Goal: Navigation & Orientation: Find specific page/section

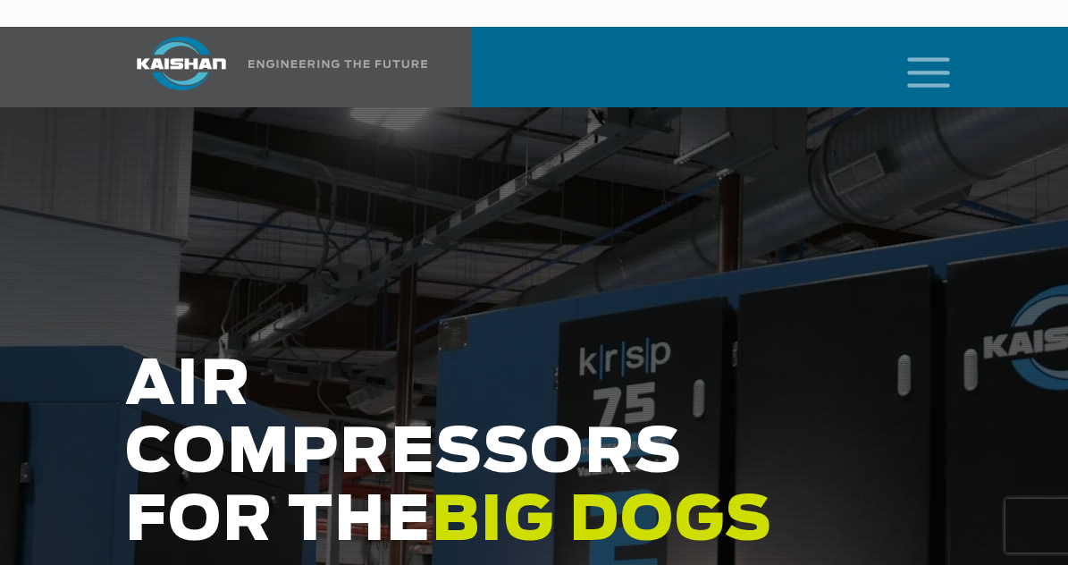
click at [943, 43] on icon "mobile menu" at bounding box center [928, 70] width 57 height 55
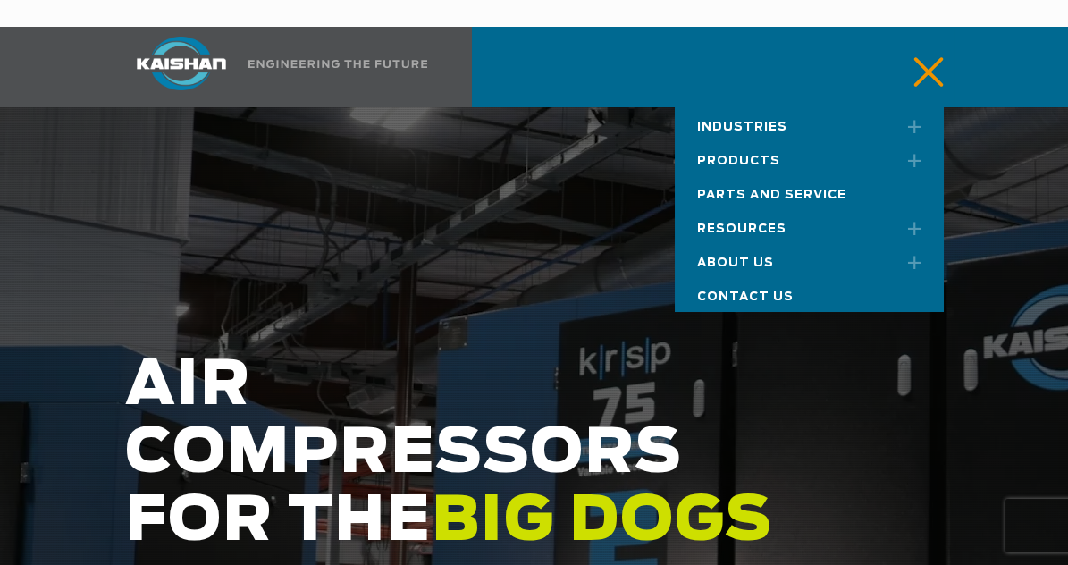
click at [753, 257] on span "About Us" at bounding box center [735, 263] width 77 height 12
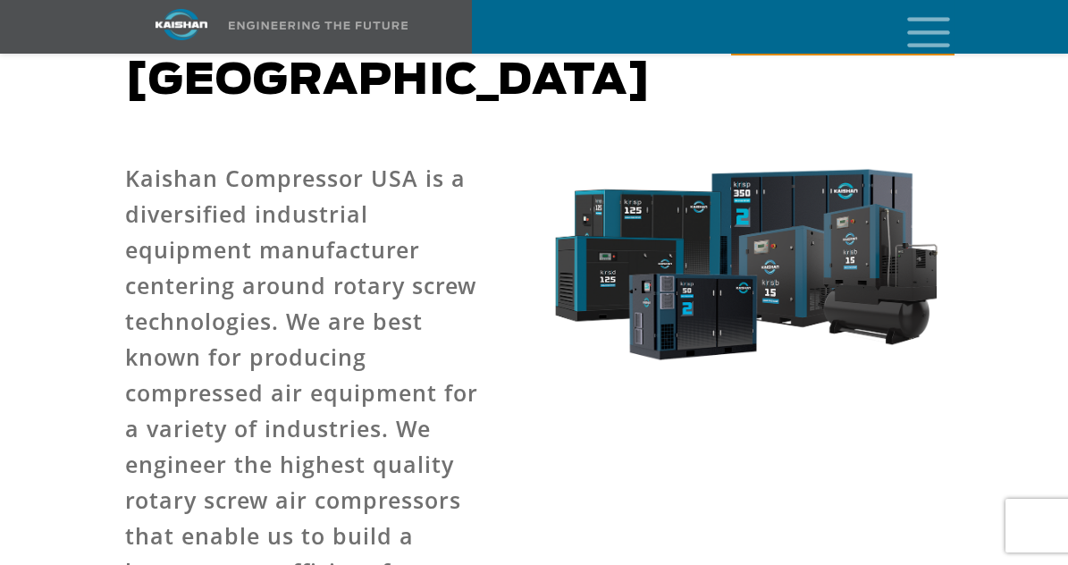
scroll to position [202, 0]
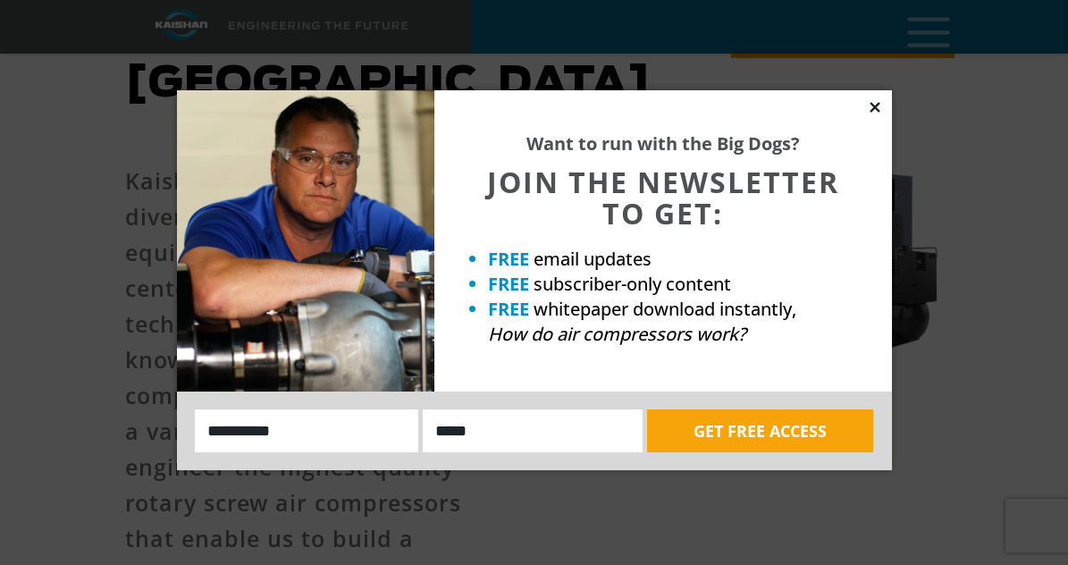
click at [873, 105] on icon at bounding box center [875, 107] width 10 height 10
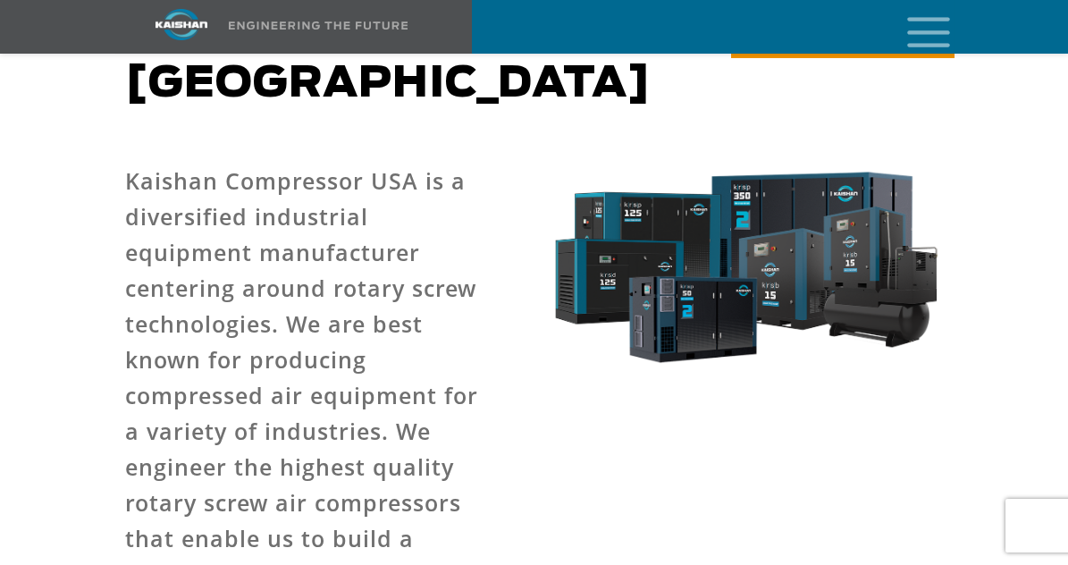
click at [925, 30] on icon "mobile menu" at bounding box center [928, 30] width 57 height 55
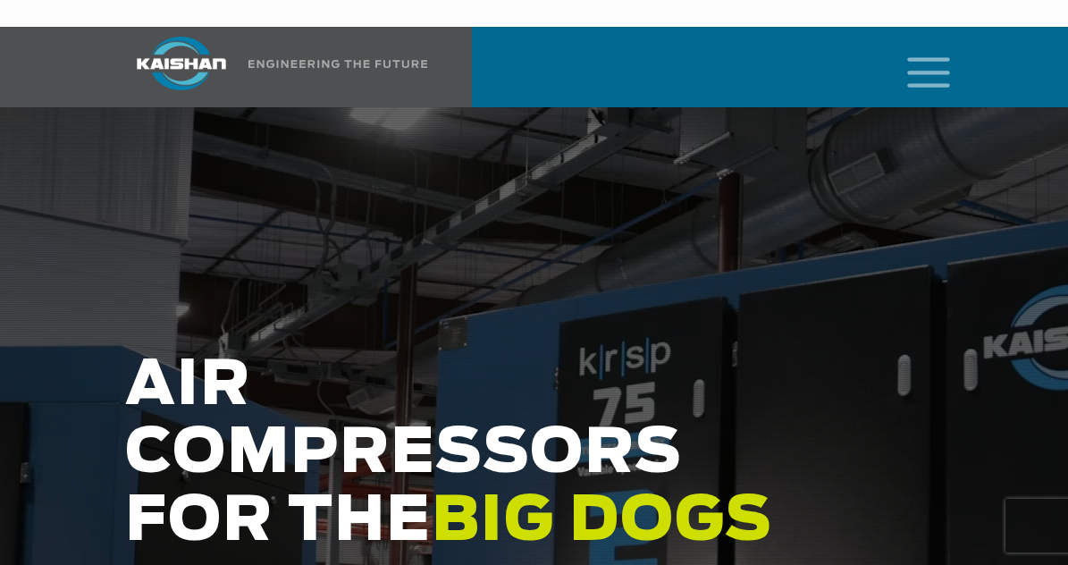
click at [937, 43] on icon "mobile menu" at bounding box center [928, 70] width 57 height 55
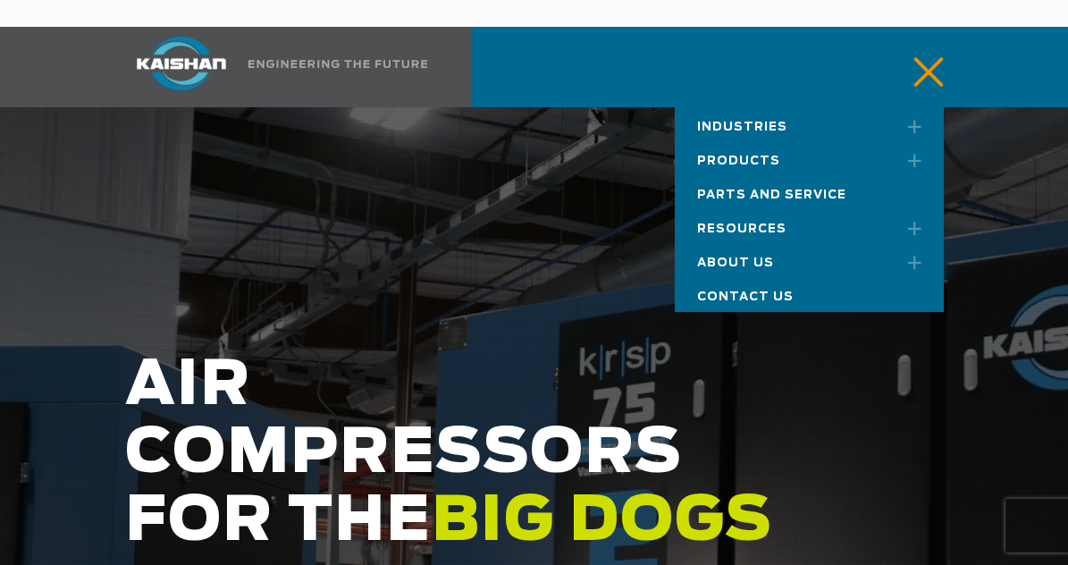
click at [761, 156] on span "Products" at bounding box center [738, 162] width 83 height 12
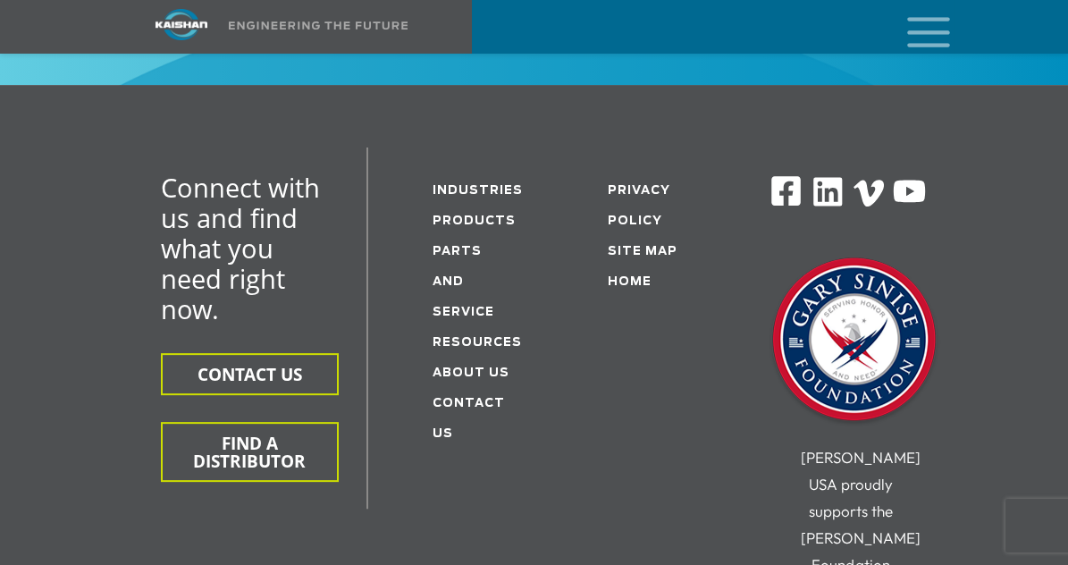
scroll to position [3199, 0]
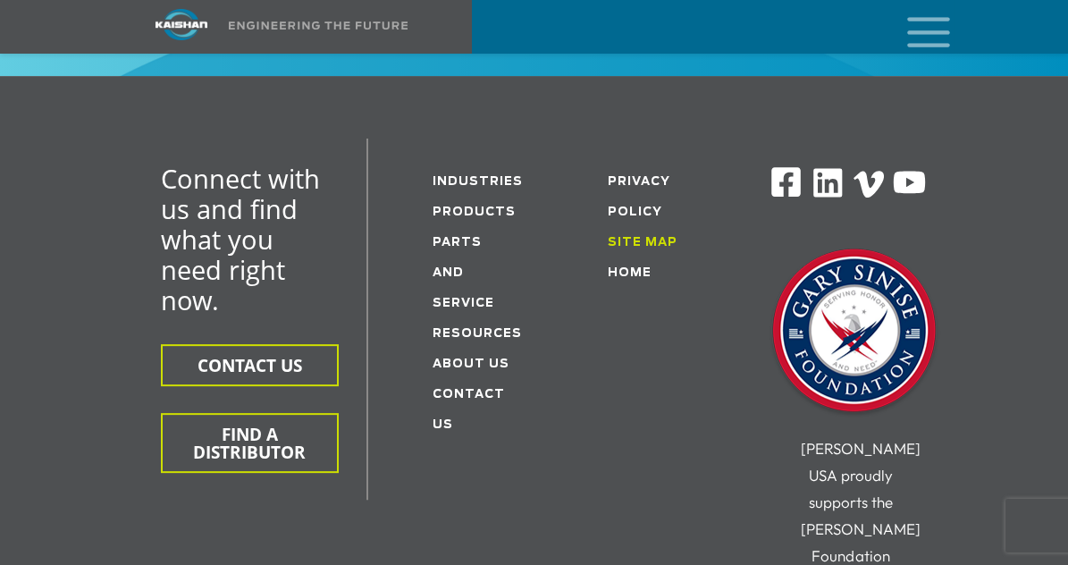
click at [661, 237] on link "Site Map" at bounding box center [643, 243] width 70 height 12
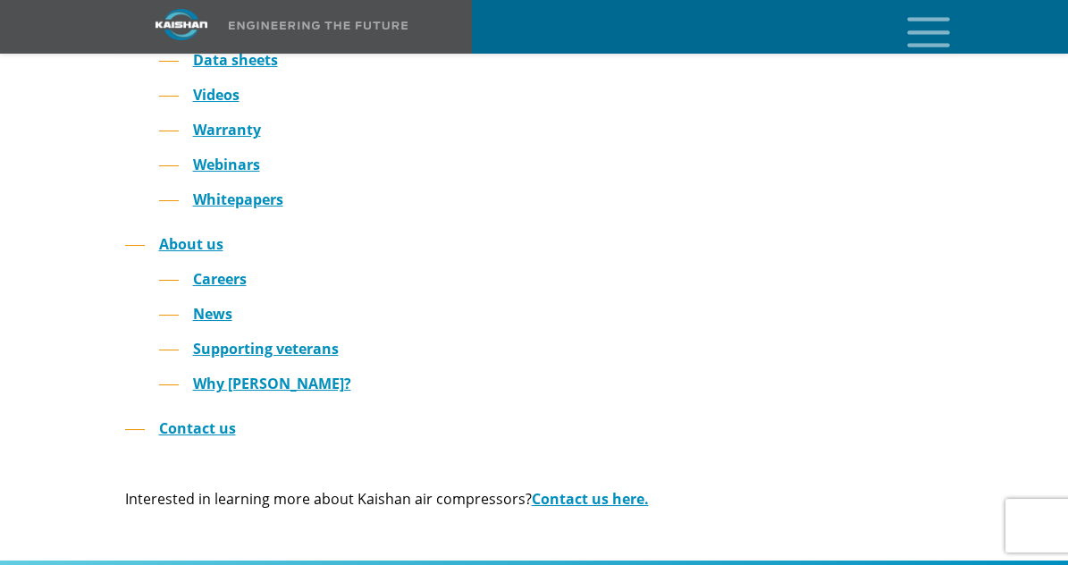
scroll to position [828, 0]
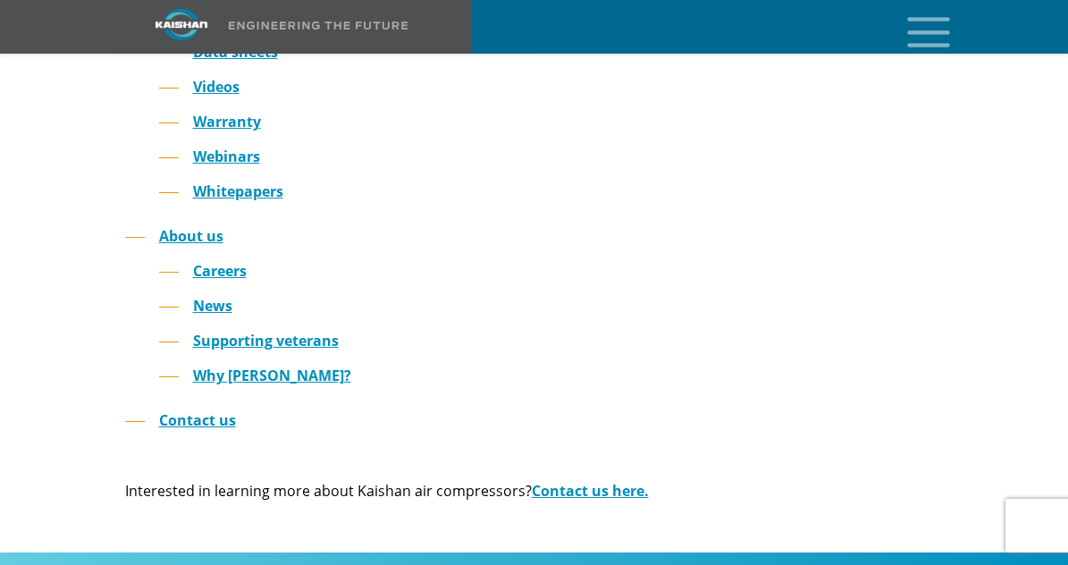
click at [196, 408] on li "Contact us" at bounding box center [518, 421] width 786 height 26
click at [208, 410] on link "Contact us" at bounding box center [197, 420] width 77 height 20
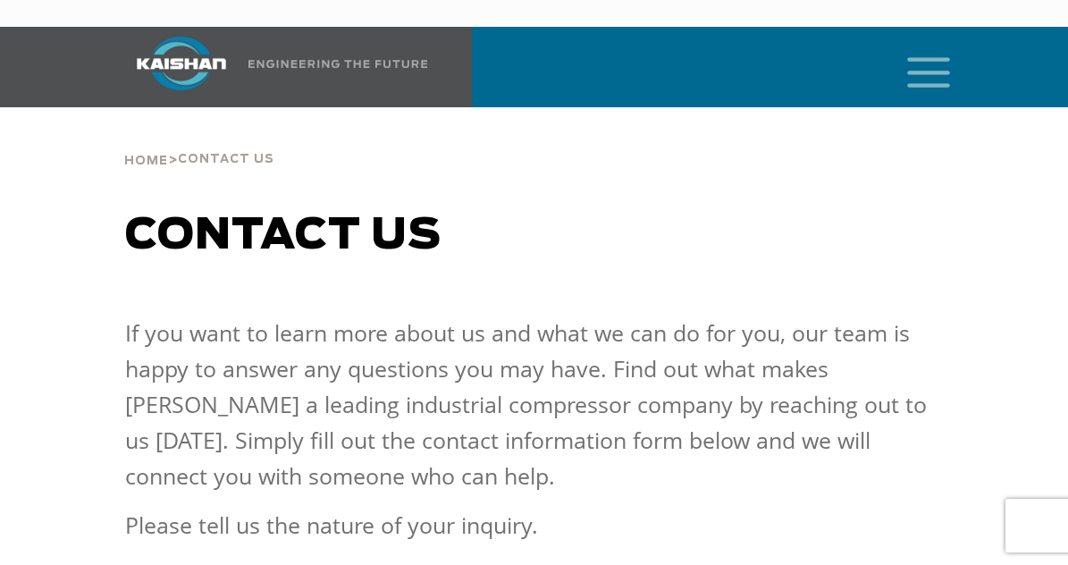
click at [917, 43] on icon "mobile menu" at bounding box center [928, 70] width 57 height 55
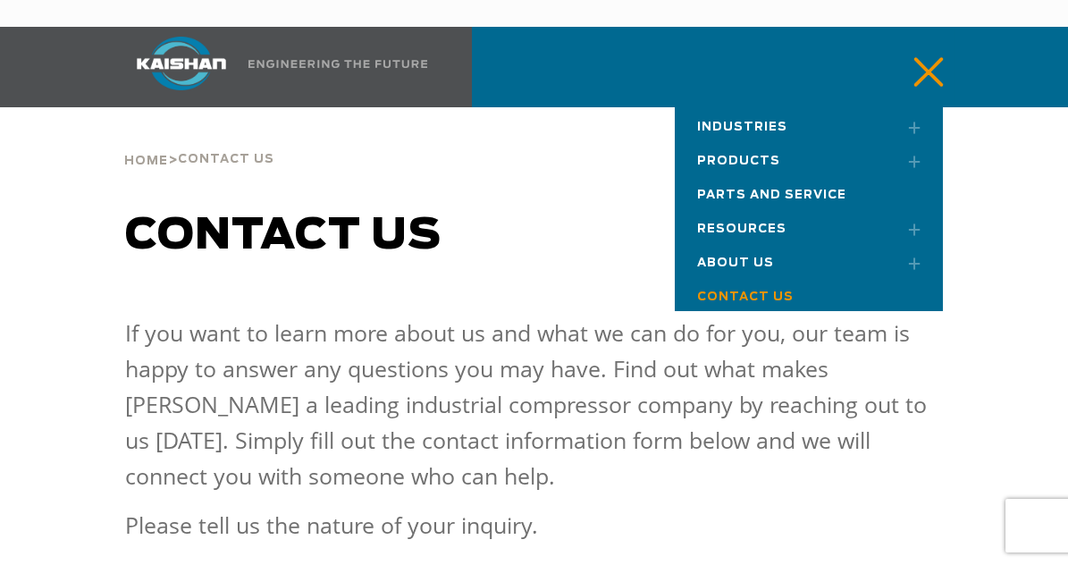
click at [761, 122] on span "Industries" at bounding box center [742, 128] width 90 height 12
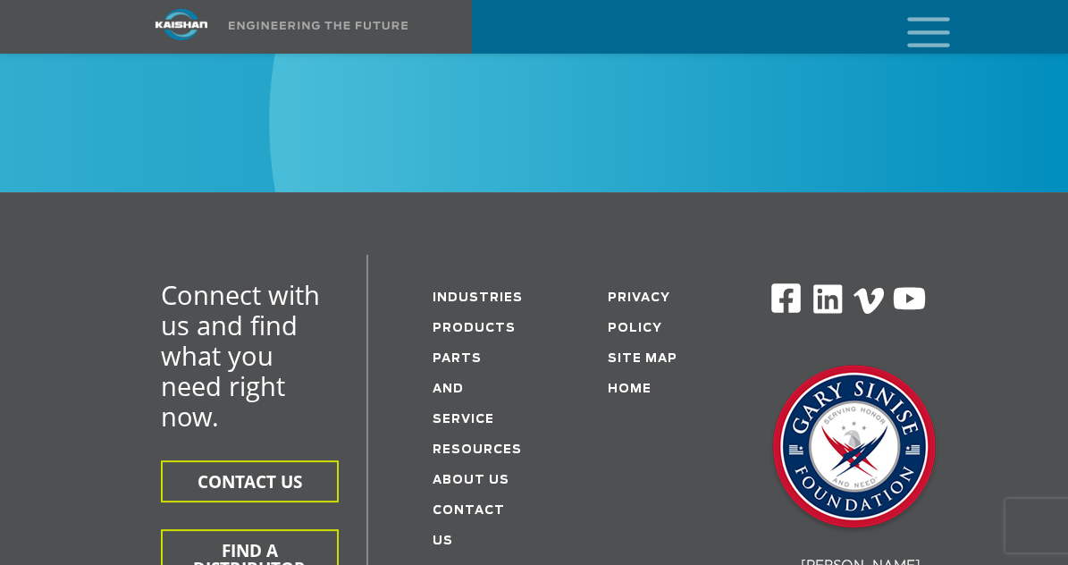
scroll to position [2418, 0]
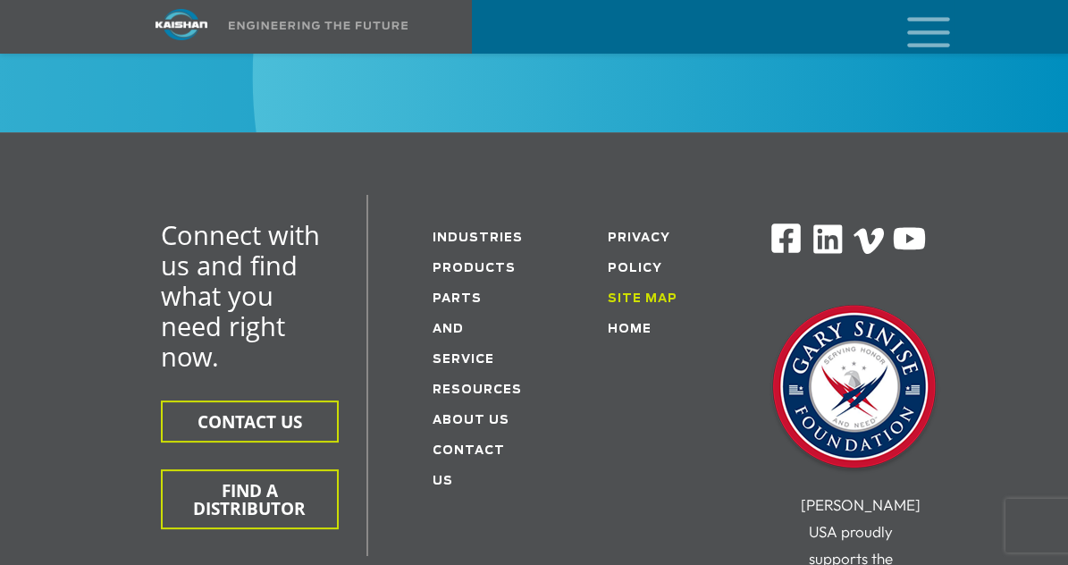
click at [643, 293] on link "Site Map" at bounding box center [643, 299] width 70 height 12
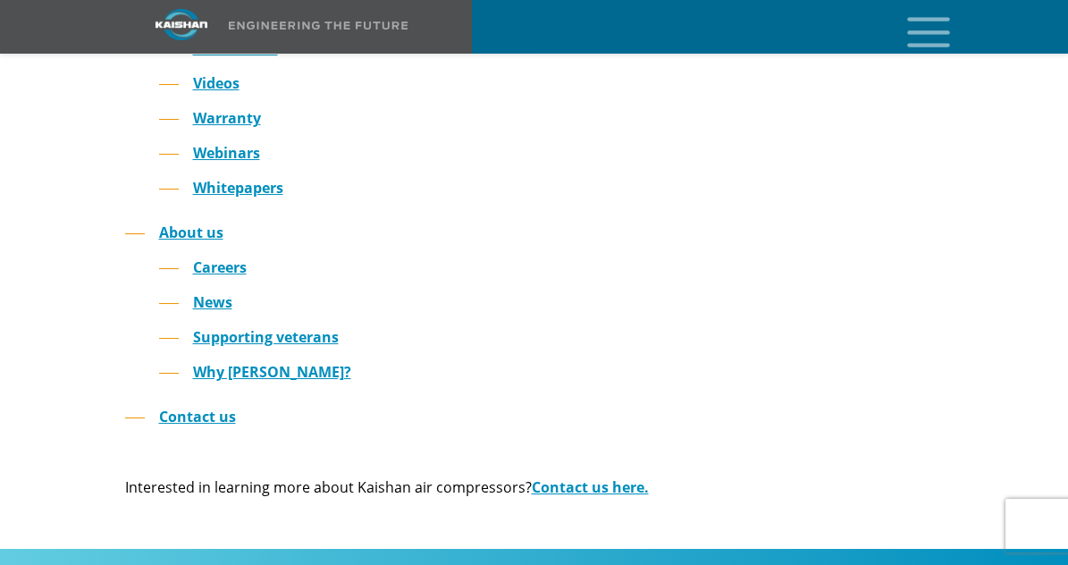
scroll to position [826, 0]
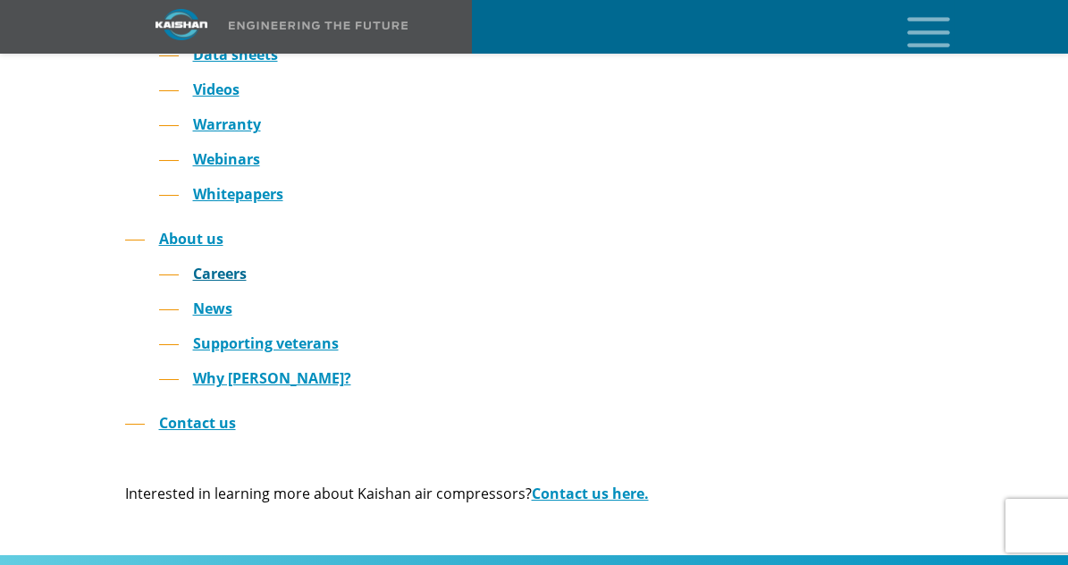
click at [215, 264] on link "Careers" at bounding box center [220, 274] width 54 height 20
